Goal: Information Seeking & Learning: Learn about a topic

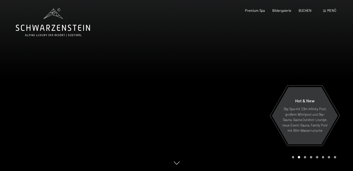
click at [330, 9] on span "Menü" at bounding box center [331, 10] width 9 height 4
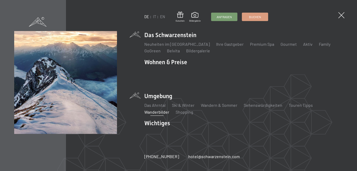
click at [156, 109] on link "Wanderbilder" at bounding box center [156, 111] width 25 height 5
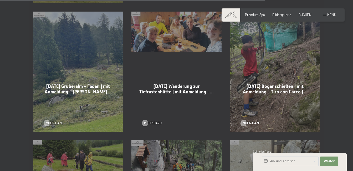
scroll to position [1077, 0]
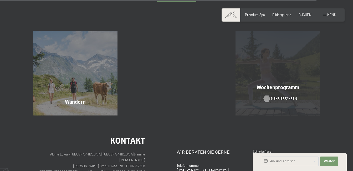
click at [268, 97] on div at bounding box center [267, 98] width 4 height 6
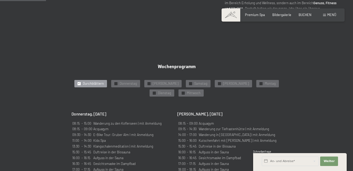
click at [91, 81] on span "Durchblättern" at bounding box center [93, 83] width 21 height 5
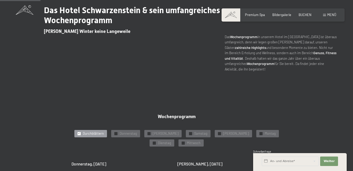
scroll to position [210, 0]
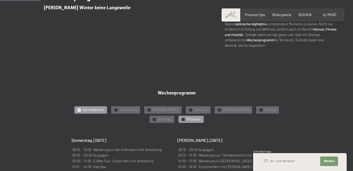
click at [187, 117] on span "Mittwoch" at bounding box center [194, 119] width 14 height 5
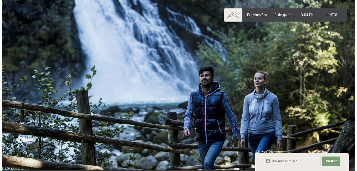
scroll to position [0, 0]
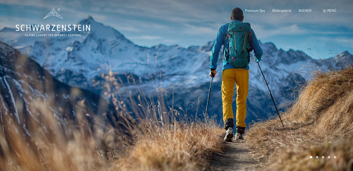
click at [330, 10] on span "Menü" at bounding box center [331, 10] width 9 height 4
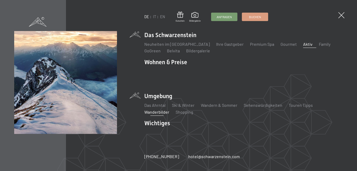
click at [153, 109] on link "Wanderbilder" at bounding box center [156, 111] width 25 height 5
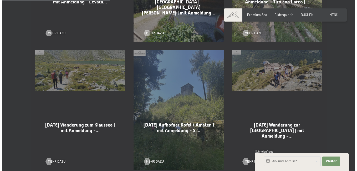
scroll to position [368, 0]
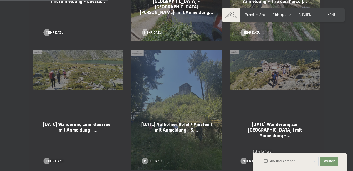
click at [330, 13] on span "Menü" at bounding box center [331, 15] width 9 height 4
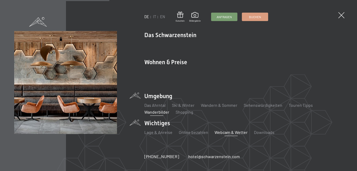
click at [225, 130] on link "Webcam & Wetter" at bounding box center [230, 132] width 33 height 5
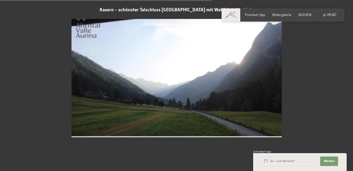
scroll to position [920, 0]
